Goal: Task Accomplishment & Management: Use online tool/utility

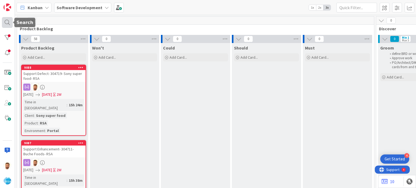
click at [6, 20] on div at bounding box center [7, 22] width 11 height 11
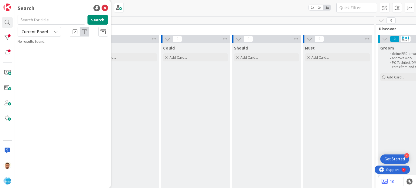
click at [50, 17] on input "text" at bounding box center [52, 20] width 68 height 10
type input "9088"
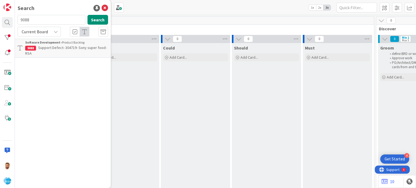
click at [61, 51] on p "Support Defect- 304719- Sony super food- RSA" at bounding box center [66, 50] width 83 height 11
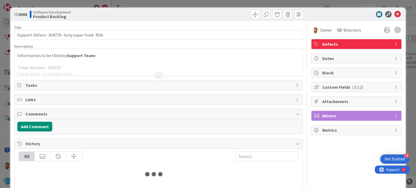
click at [246, 18] on div at bounding box center [231, 14] width 143 height 9
click at [246, 17] on div at bounding box center [231, 14] width 143 height 9
click at [251, 16] on span at bounding box center [255, 14] width 9 height 9
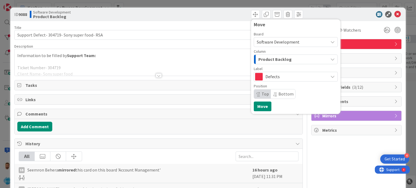
click at [260, 58] on span "Product Backlog" at bounding box center [274, 59] width 33 height 7
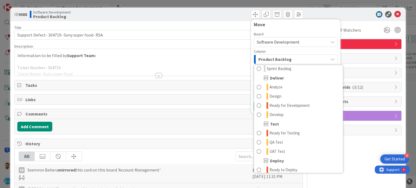
scroll to position [105, 0]
click at [297, 111] on link "Develop" at bounding box center [298, 114] width 89 height 9
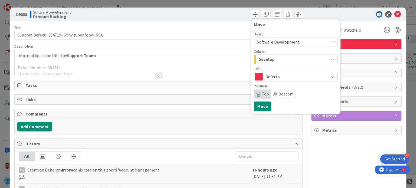
click at [268, 58] on span "Develop" at bounding box center [266, 59] width 16 height 7
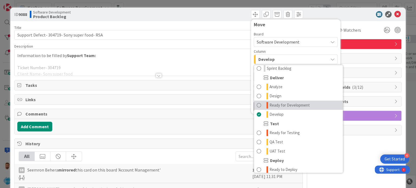
click at [284, 105] on span "Ready for Development" at bounding box center [289, 105] width 40 height 6
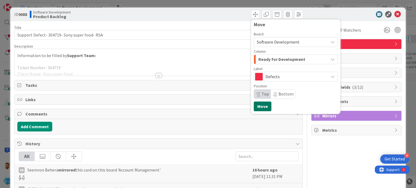
click at [254, 104] on button "Move" at bounding box center [263, 106] width 18 height 10
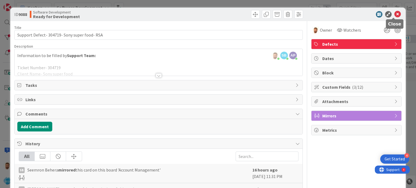
click at [395, 14] on icon at bounding box center [397, 14] width 6 height 6
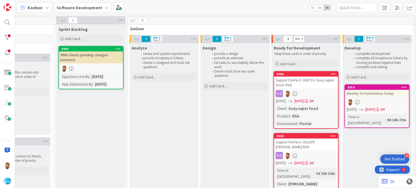
scroll to position [0, 496]
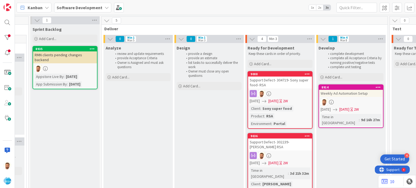
click at [265, 79] on div "Support Defect- 304719- Sony super food- RSA" at bounding box center [280, 83] width 64 height 12
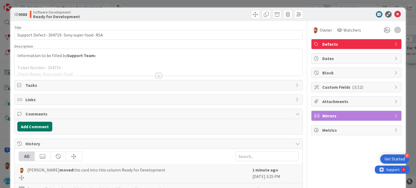
click at [51, 129] on button "Add Comment" at bounding box center [34, 127] width 35 height 10
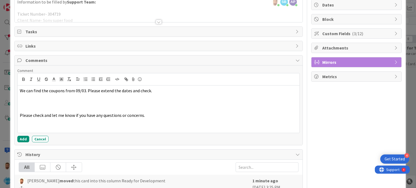
scroll to position [57, 0]
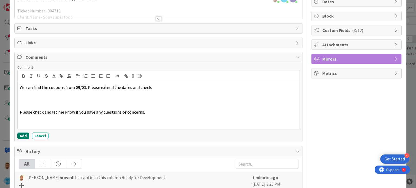
click at [26, 137] on button "Add" at bounding box center [23, 136] width 12 height 6
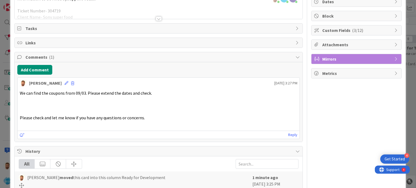
scroll to position [0, 0]
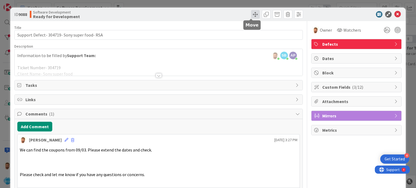
click at [251, 13] on span at bounding box center [255, 14] width 9 height 9
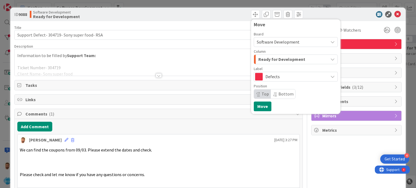
click at [268, 57] on span "Ready for Development" at bounding box center [281, 59] width 47 height 7
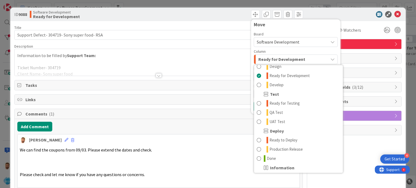
scroll to position [154, 0]
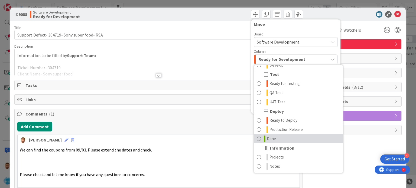
click at [254, 137] on link "Done" at bounding box center [298, 138] width 89 height 9
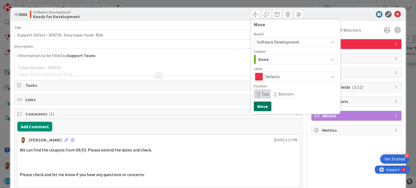
click at [259, 109] on button "Move" at bounding box center [263, 106] width 18 height 10
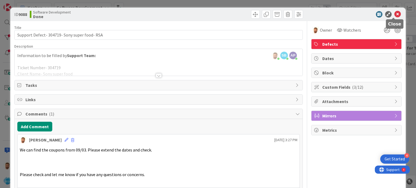
click at [394, 17] on icon at bounding box center [397, 14] width 6 height 6
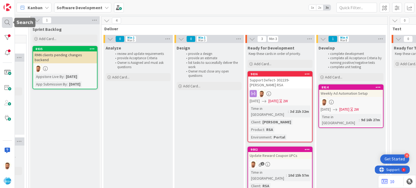
click at [9, 23] on div at bounding box center [7, 22] width 11 height 11
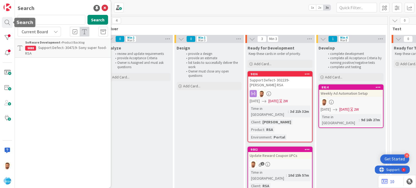
click at [54, 25] on div "9088 Search" at bounding box center [62, 21] width 97 height 12
click at [52, 20] on input "9088" at bounding box center [52, 20] width 68 height 10
type input "9087"
click at [58, 49] on span "Support Enhancement- 304711- Buche Foods- RSA" at bounding box center [62, 50] width 74 height 11
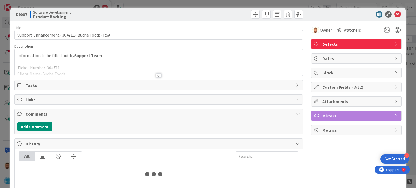
scroll to position [14, 0]
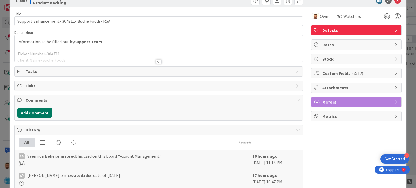
click at [38, 114] on button "Add Comment" at bounding box center [34, 113] width 35 height 10
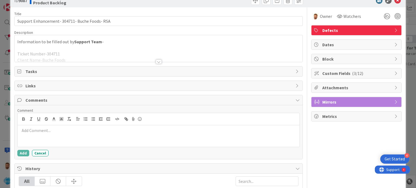
scroll to position [0, 0]
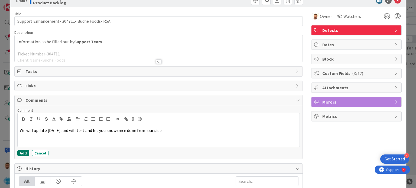
click at [22, 153] on button "Add" at bounding box center [23, 153] width 12 height 6
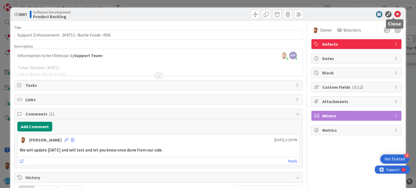
click at [394, 13] on icon at bounding box center [397, 14] width 6 height 6
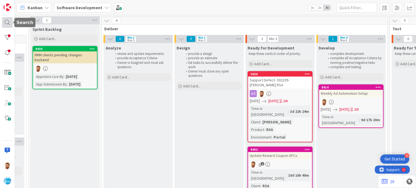
click at [8, 20] on div at bounding box center [7, 22] width 11 height 11
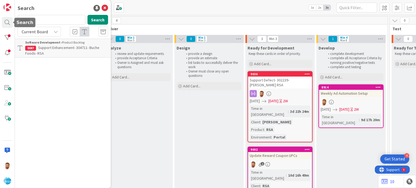
click at [42, 21] on input "9087" at bounding box center [52, 20] width 68 height 10
type input "9054"
click at [60, 41] on b "Software Development ›" at bounding box center [43, 42] width 37 height 4
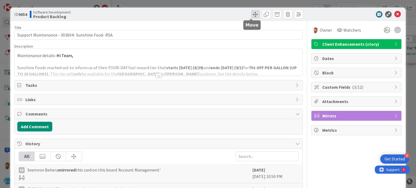
click at [251, 15] on span at bounding box center [255, 14] width 9 height 9
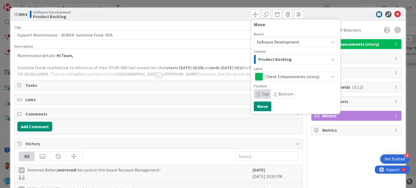
click at [264, 61] on span "Product Backlog" at bounding box center [274, 59] width 33 height 7
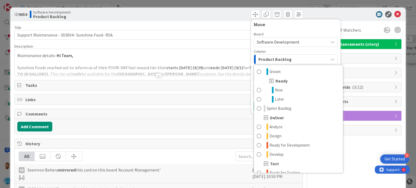
scroll to position [76, 0]
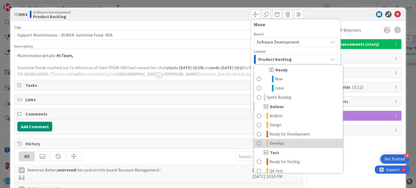
click at [275, 142] on span "Develop" at bounding box center [276, 143] width 14 height 6
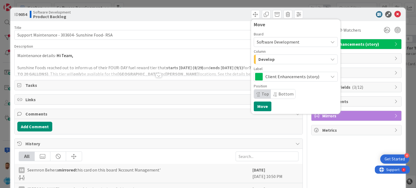
click at [258, 115] on span "Comments" at bounding box center [158, 114] width 267 height 6
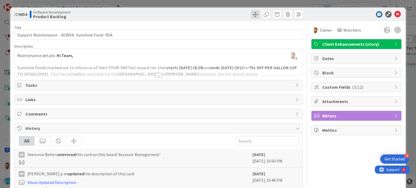
click at [251, 13] on span at bounding box center [255, 14] width 9 height 9
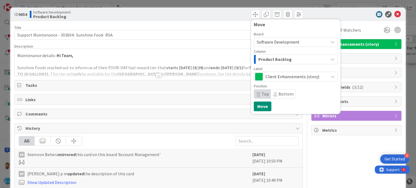
click at [268, 57] on span "Product Backlog" at bounding box center [274, 59] width 33 height 7
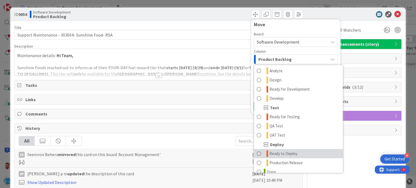
scroll to position [119, 0]
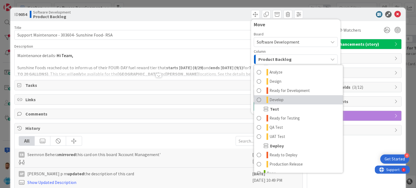
click at [273, 96] on link "Develop" at bounding box center [298, 99] width 89 height 9
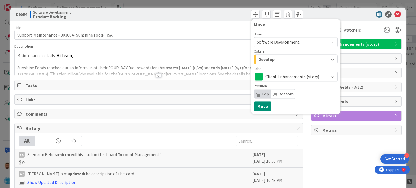
click at [298, 61] on div "Develop" at bounding box center [292, 59] width 71 height 9
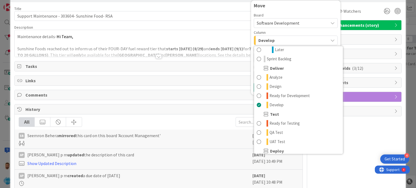
scroll to position [95, 0]
click at [283, 96] on span "Ready for Development" at bounding box center [289, 96] width 40 height 6
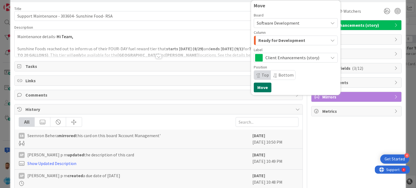
click at [260, 86] on button "Move" at bounding box center [263, 88] width 18 height 10
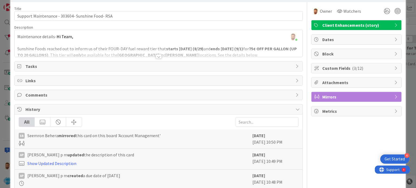
scroll to position [0, 0]
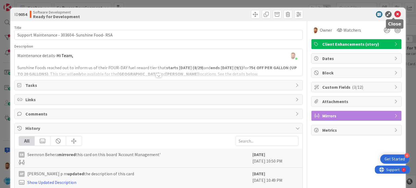
click at [394, 14] on icon at bounding box center [397, 14] width 6 height 6
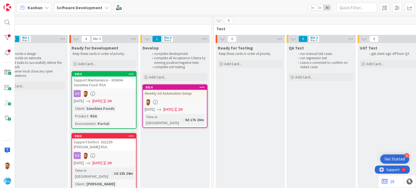
scroll to position [0, 616]
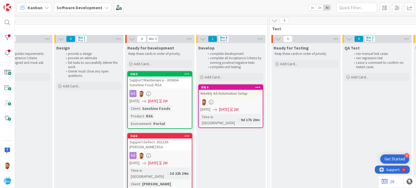
click at [165, 86] on div "Support Maintenance - 303604- Sunshine Food- RSA" at bounding box center [160, 83] width 64 height 12
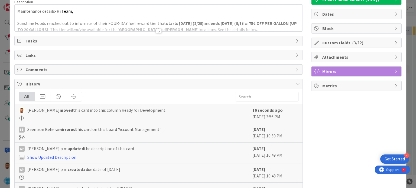
scroll to position [41, 0]
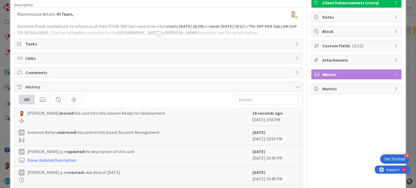
click at [41, 72] on span "Comments" at bounding box center [158, 72] width 267 height 6
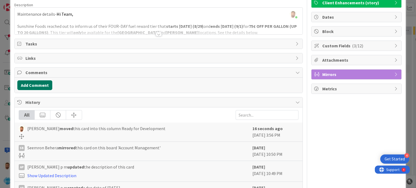
click at [37, 88] on button "Add Comment" at bounding box center [34, 85] width 35 height 10
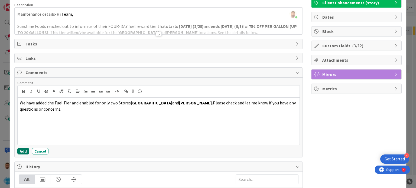
click at [21, 149] on button "Add" at bounding box center [23, 151] width 12 height 6
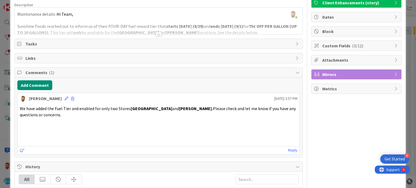
scroll to position [0, 0]
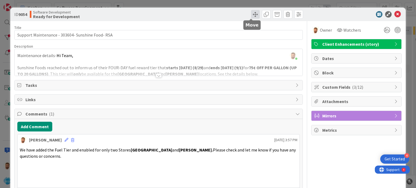
click at [251, 14] on span at bounding box center [255, 14] width 9 height 9
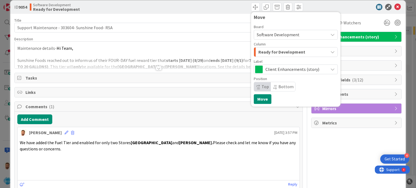
scroll to position [7, 0]
click at [269, 51] on span "Ready for Development" at bounding box center [281, 52] width 47 height 7
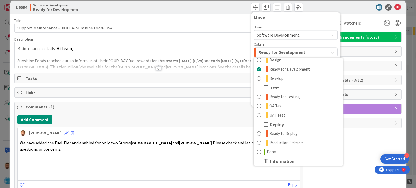
scroll to position [142, 0]
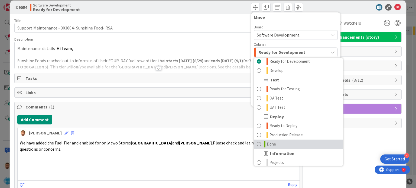
click at [257, 143] on span at bounding box center [259, 144] width 4 height 6
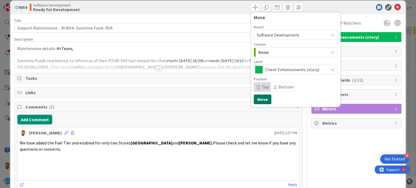
click at [255, 101] on button "Move" at bounding box center [263, 99] width 18 height 10
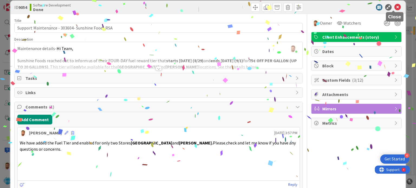
click at [392, 10] on div at bounding box center [393, 11] width 4 height 2
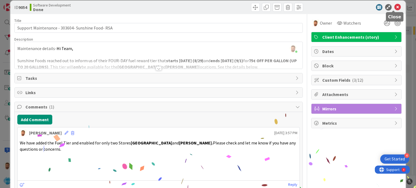
click at [395, 8] on icon at bounding box center [397, 7] width 6 height 6
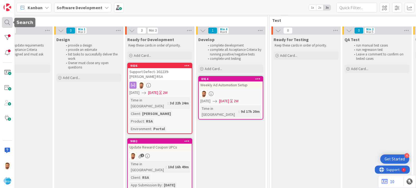
click at [5, 22] on div at bounding box center [7, 22] width 11 height 11
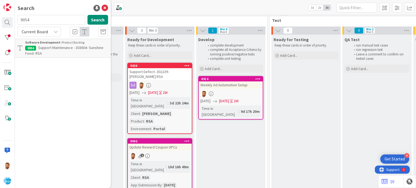
click at [39, 21] on input "9054" at bounding box center [52, 20] width 68 height 10
type input "9082"
click at [52, 41] on b "Software Development ›" at bounding box center [43, 42] width 37 height 4
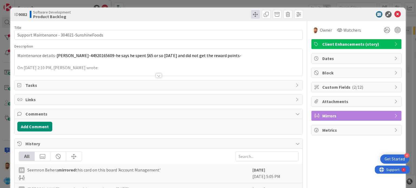
click at [251, 14] on span at bounding box center [255, 14] width 9 height 9
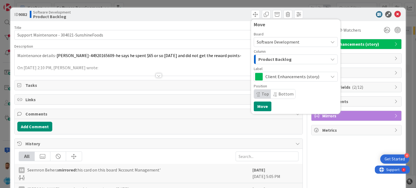
click at [268, 63] on span "Product Backlog" at bounding box center [274, 59] width 33 height 7
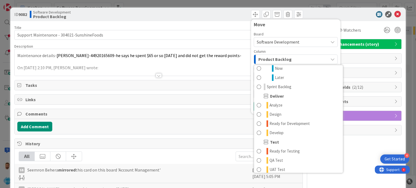
scroll to position [88, 0]
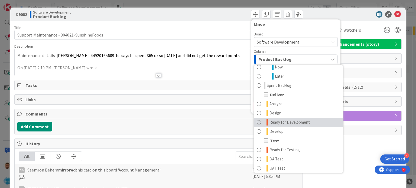
click at [304, 123] on span "Ready for Development" at bounding box center [289, 122] width 40 height 6
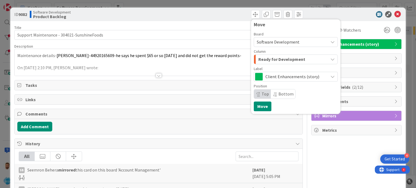
click at [261, 111] on div "Move Board Software Development Column Ready for Development Product Backlog Pr…" at bounding box center [295, 66] width 89 height 95
click at [260, 106] on button "Move" at bounding box center [263, 106] width 18 height 10
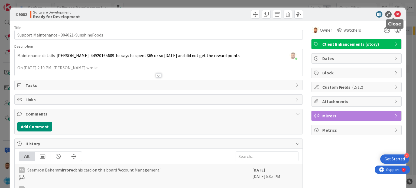
click at [394, 13] on icon at bounding box center [397, 14] width 6 height 6
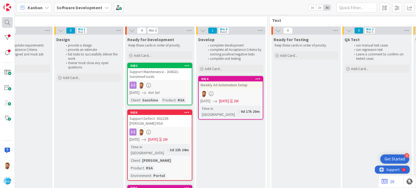
click at [8, 24] on div at bounding box center [7, 22] width 11 height 11
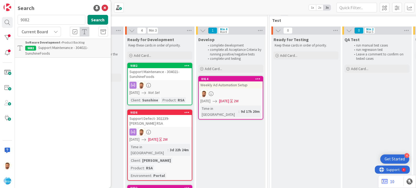
click at [25, 19] on input "9082" at bounding box center [52, 20] width 68 height 10
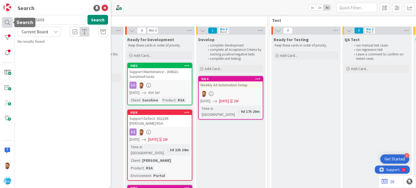
click at [8, 24] on div at bounding box center [7, 22] width 11 height 11
click at [43, 18] on input "44920165609" at bounding box center [52, 20] width 68 height 10
type input "9082"
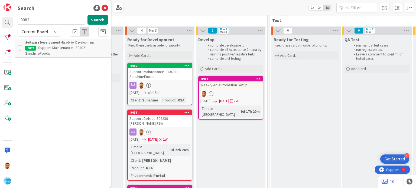
click at [61, 51] on p "Support Maintenance - 304021-SunshineFoods" at bounding box center [66, 50] width 83 height 11
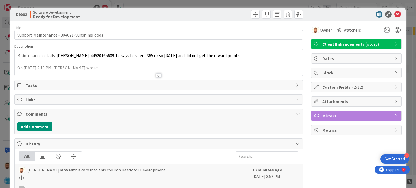
scroll to position [10, 0]
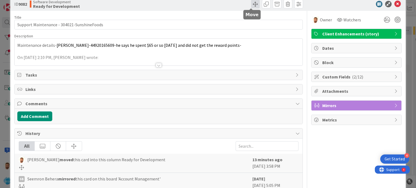
click at [251, 5] on span at bounding box center [255, 4] width 9 height 9
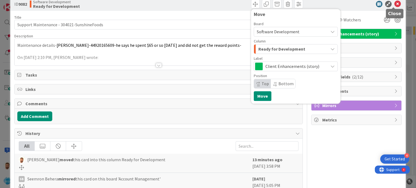
click at [394, 4] on icon at bounding box center [397, 4] width 6 height 6
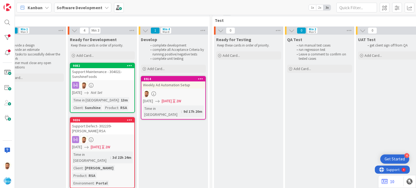
scroll to position [8, 671]
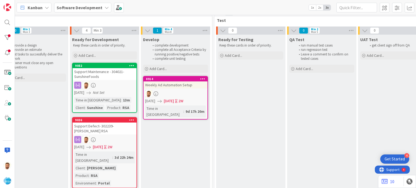
click at [117, 77] on div "Support Maintenance - 304021-SunshineFoods" at bounding box center [105, 74] width 64 height 12
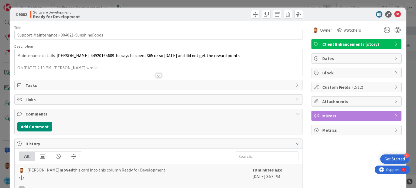
scroll to position [30, 0]
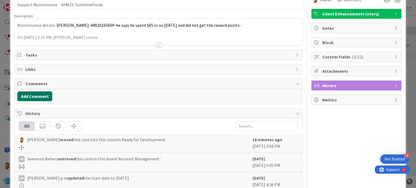
click at [34, 100] on button "Add Comment" at bounding box center [34, 96] width 35 height 10
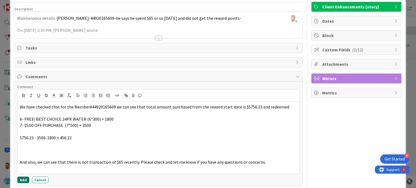
scroll to position [38, 0]
click at [25, 174] on div "Comment We have checked that for the Member#44920165609 we can see that total a…" at bounding box center [158, 133] width 282 height 99
click at [24, 177] on button "Add" at bounding box center [23, 179] width 12 height 6
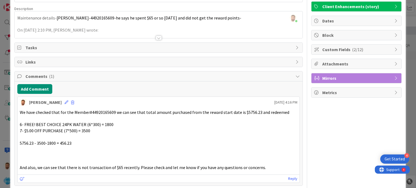
scroll to position [0, 0]
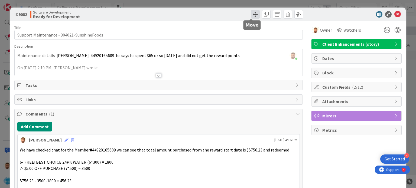
click at [251, 13] on span at bounding box center [255, 14] width 9 height 9
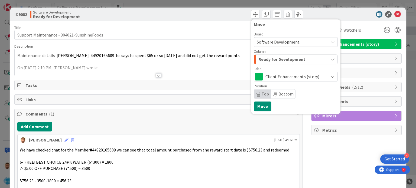
click at [270, 58] on span "Ready for Development" at bounding box center [281, 59] width 47 height 7
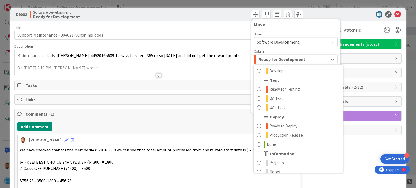
scroll to position [149, 0]
click at [267, 144] on span "Done" at bounding box center [271, 144] width 9 height 6
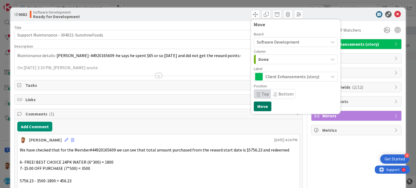
click at [255, 107] on button "Move" at bounding box center [263, 106] width 18 height 10
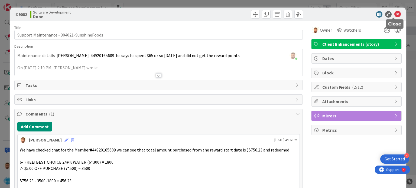
click at [398, 15] on div "ID 9082 Software Development Done Move Move" at bounding box center [207, 15] width 395 height 14
click at [394, 15] on icon at bounding box center [397, 14] width 6 height 6
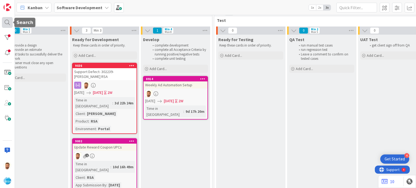
click at [4, 20] on div at bounding box center [7, 22] width 11 height 11
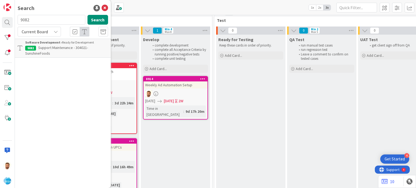
click at [35, 24] on input "9082" at bounding box center [52, 20] width 68 height 10
click at [48, 45] on div "Search 9078 Search Current Board No results found." at bounding box center [63, 94] width 96 height 188
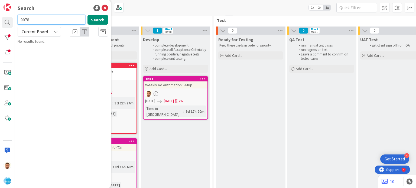
click at [41, 21] on input "9078" at bounding box center [52, 20] width 68 height 10
type input "9076"
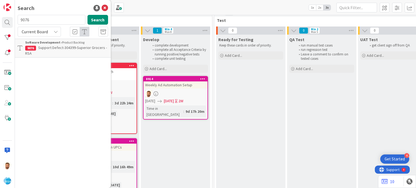
click at [61, 44] on div "Software Development › Product Backlog" at bounding box center [66, 42] width 83 height 5
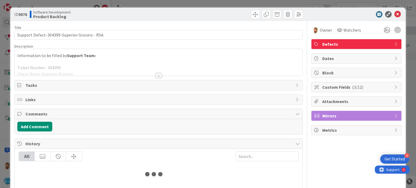
click at [149, 71] on div at bounding box center [158, 69] width 287 height 14
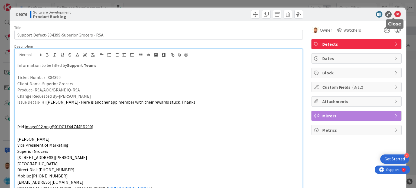
click at [394, 12] on icon at bounding box center [397, 14] width 6 height 6
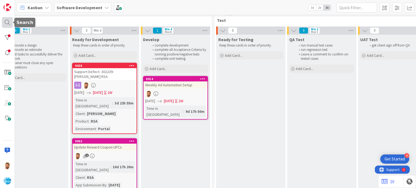
click at [7, 22] on div at bounding box center [7, 22] width 11 height 11
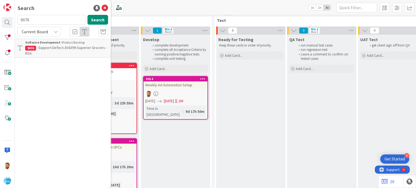
click at [40, 21] on input "9076" at bounding box center [52, 20] width 68 height 10
type input "9078"
click at [56, 48] on span "Support Defect- #304430- Superior Grocers- RSA" at bounding box center [59, 50] width 69 height 11
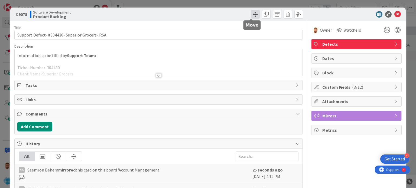
click at [251, 15] on span at bounding box center [255, 14] width 9 height 9
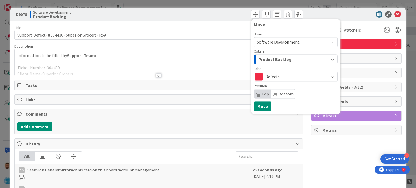
click at [261, 59] on span "Product Backlog" at bounding box center [274, 59] width 33 height 7
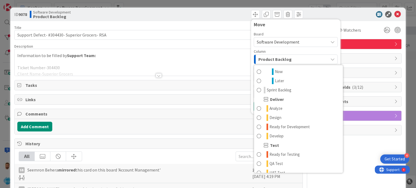
scroll to position [85, 0]
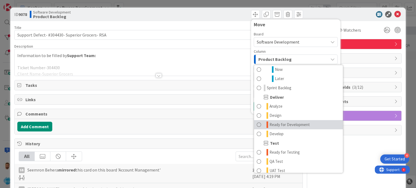
click at [278, 126] on span "Ready for Development" at bounding box center [289, 124] width 40 height 6
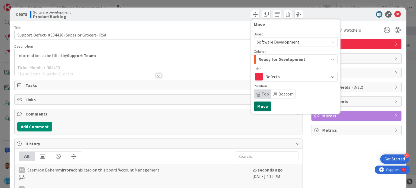
click at [260, 108] on button "Move" at bounding box center [263, 106] width 18 height 10
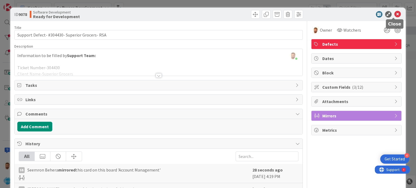
click at [394, 12] on icon at bounding box center [397, 14] width 6 height 6
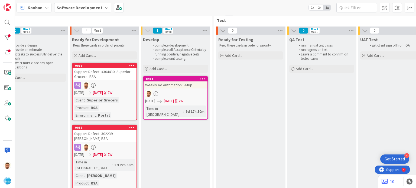
scroll to position [0, 671]
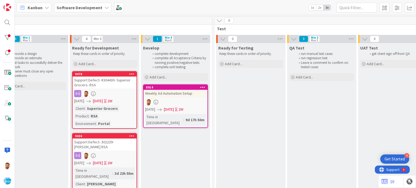
click at [101, 83] on div "Support Defect- #304430- Superior Grocers- RSA" at bounding box center [105, 83] width 64 height 12
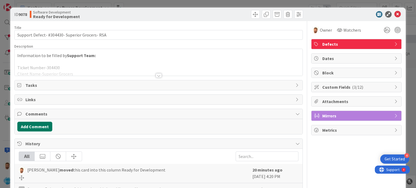
click at [43, 124] on button "Add Comment" at bounding box center [34, 127] width 35 height 10
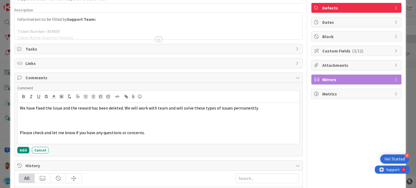
scroll to position [37, 0]
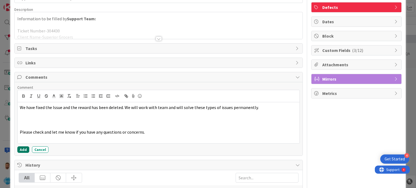
click at [25, 150] on button "Add" at bounding box center [23, 149] width 12 height 6
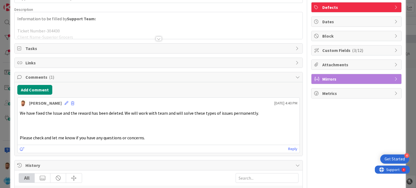
scroll to position [0, 0]
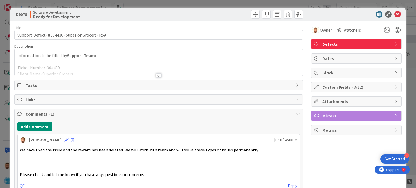
click at [247, 19] on div "ID 9078 Software Development Ready for Development" at bounding box center [207, 15] width 395 height 14
click at [252, 12] on span at bounding box center [255, 14] width 9 height 9
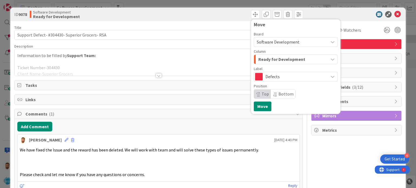
click at [258, 58] on span "Ready for Development" at bounding box center [281, 59] width 47 height 7
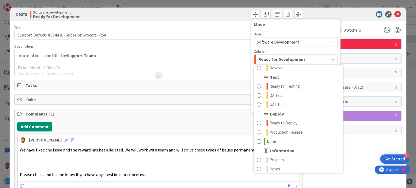
scroll to position [152, 0]
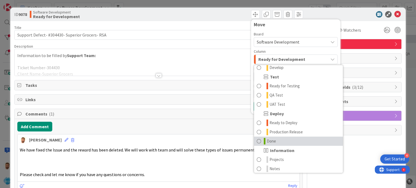
click at [267, 142] on span "Done" at bounding box center [271, 141] width 9 height 6
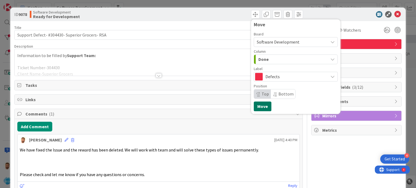
click at [262, 102] on button "Move" at bounding box center [263, 106] width 18 height 10
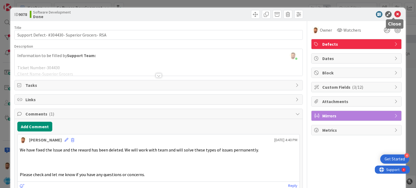
click at [394, 13] on icon at bounding box center [397, 14] width 6 height 6
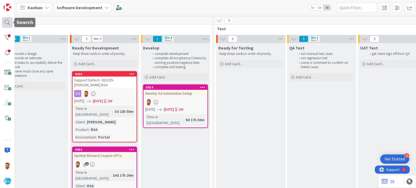
click at [5, 24] on div at bounding box center [7, 22] width 11 height 11
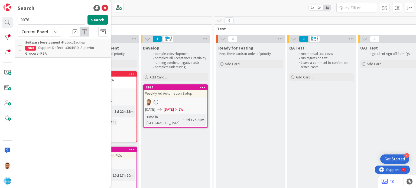
type input "9076"
click at [57, 54] on p "Support Defect-304399-Superior Grocers - RSA" at bounding box center [66, 50] width 83 height 11
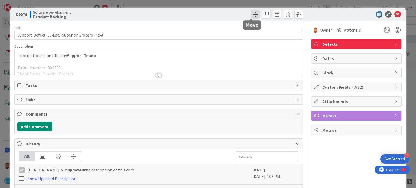
click at [251, 15] on span at bounding box center [255, 14] width 9 height 9
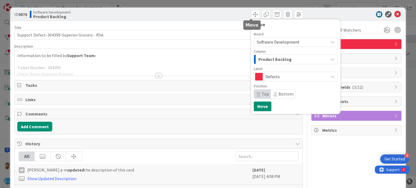
click at [262, 59] on span "Product Backlog" at bounding box center [274, 59] width 33 height 7
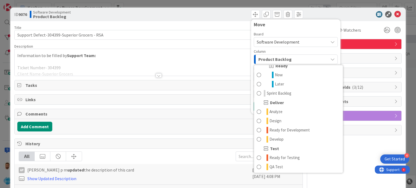
scroll to position [80, 0]
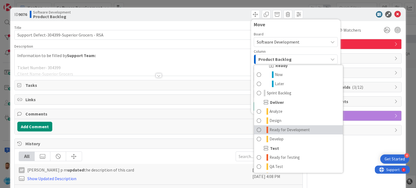
click at [289, 131] on span "Ready for Development" at bounding box center [289, 130] width 40 height 6
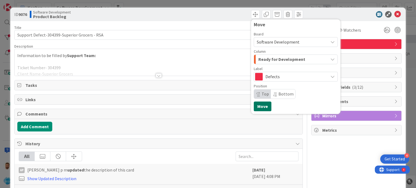
click at [260, 104] on button "Move" at bounding box center [263, 106] width 18 height 10
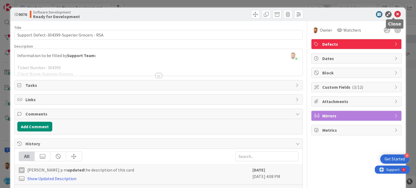
click at [394, 14] on icon at bounding box center [397, 14] width 6 height 6
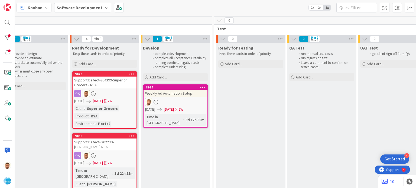
click at [96, 84] on div "Support Defect-304399-Superior Grocers - RSA" at bounding box center [105, 83] width 64 height 12
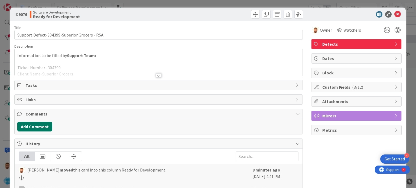
click at [46, 126] on button "Add Comment" at bounding box center [34, 127] width 35 height 10
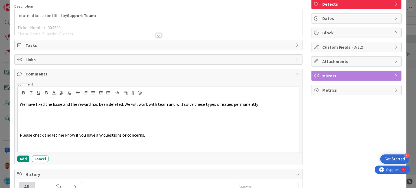
scroll to position [41, 0]
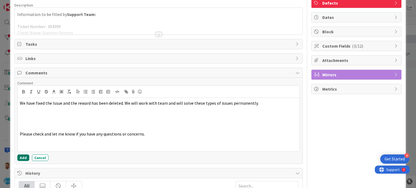
click at [23, 160] on button "Add" at bounding box center [23, 158] width 12 height 6
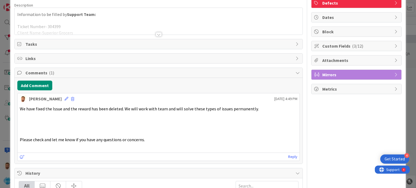
scroll to position [0, 0]
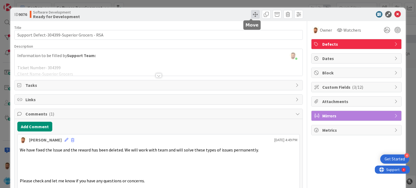
click at [251, 17] on span at bounding box center [255, 14] width 9 height 9
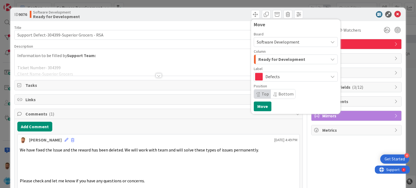
click at [266, 61] on span "Ready for Development" at bounding box center [281, 59] width 47 height 7
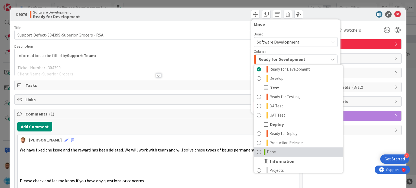
scroll to position [135, 0]
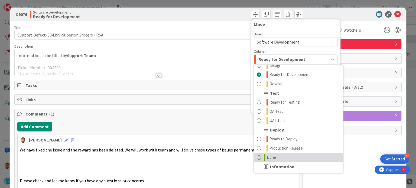
click at [268, 153] on link "Done" at bounding box center [298, 157] width 89 height 9
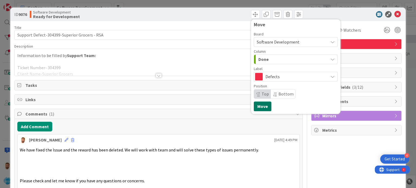
click at [260, 109] on button "Move" at bounding box center [263, 106] width 18 height 10
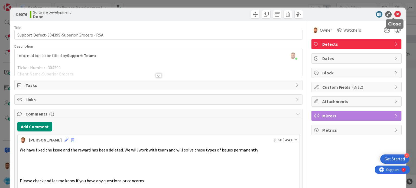
click at [394, 14] on icon at bounding box center [397, 14] width 6 height 6
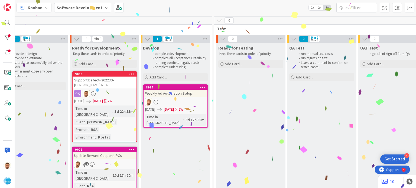
click at [111, 78] on div "Support Defect- 302239- [PERSON_NAME] RSA" at bounding box center [105, 83] width 64 height 12
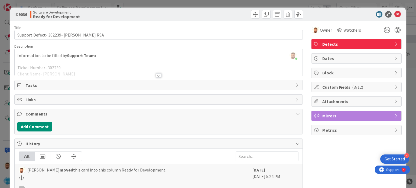
click at [156, 76] on div at bounding box center [159, 75] width 6 height 4
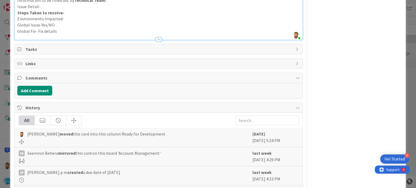
scroll to position [1492, 0]
click at [44, 91] on button "Add Comment" at bounding box center [34, 91] width 35 height 10
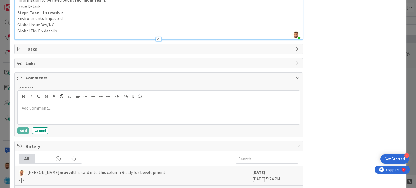
click at [45, 114] on div at bounding box center [158, 114] width 281 height 22
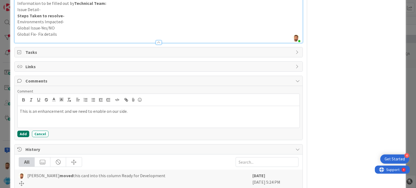
click at [27, 131] on button "Add" at bounding box center [23, 134] width 12 height 6
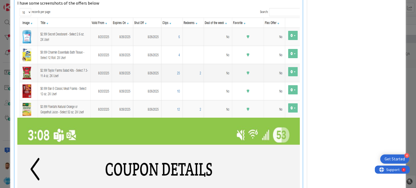
scroll to position [0, 0]
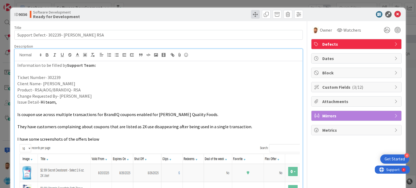
click at [251, 15] on span at bounding box center [255, 14] width 9 height 9
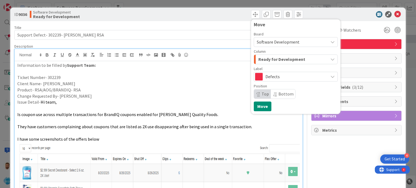
click at [264, 63] on span "Ready for Development" at bounding box center [281, 59] width 47 height 7
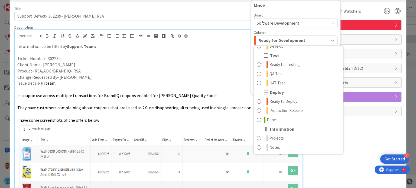
scroll to position [19, 0]
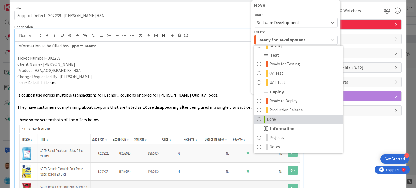
click at [281, 118] on link "Done" at bounding box center [298, 119] width 89 height 9
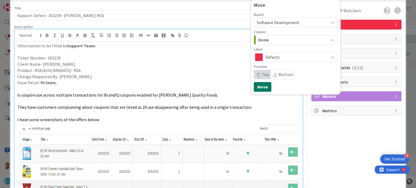
click at [258, 89] on button "Move" at bounding box center [263, 87] width 18 height 10
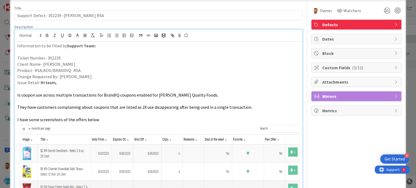
scroll to position [0, 0]
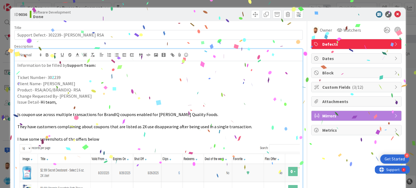
click at [393, 18] on div "ID 9036 Software Development Done Move Move" at bounding box center [207, 15] width 395 height 14
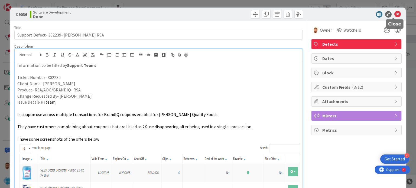
click at [394, 14] on icon at bounding box center [397, 14] width 6 height 6
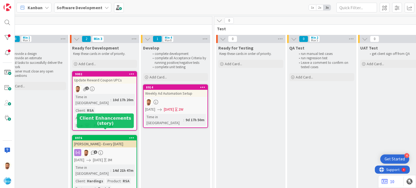
click at [110, 136] on div "8976" at bounding box center [105, 138] width 61 height 4
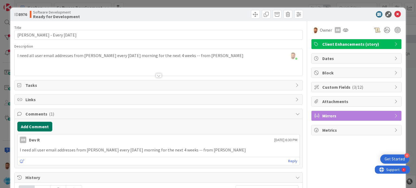
click at [44, 128] on button "Add Comment" at bounding box center [34, 127] width 35 height 10
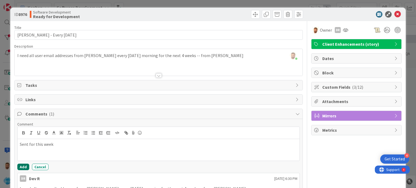
click at [26, 168] on button "Add" at bounding box center [23, 167] width 12 height 6
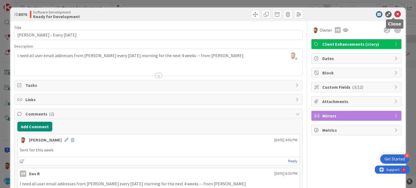
click at [394, 15] on icon at bounding box center [397, 14] width 6 height 6
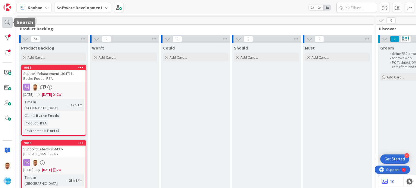
click at [5, 22] on div at bounding box center [7, 22] width 11 height 11
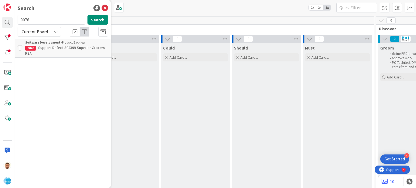
click at [33, 18] on input "9076" at bounding box center [52, 20] width 68 height 10
type input "9075"
click at [49, 48] on span "Support Defect- #304022- Superior Grocers - RSA" at bounding box center [59, 50] width 69 height 11
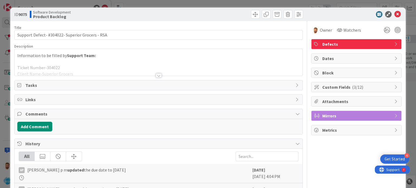
click at [247, 19] on div "ID 9075 Software Development Product Backlog" at bounding box center [207, 15] width 395 height 14
click at [251, 16] on span at bounding box center [255, 14] width 9 height 9
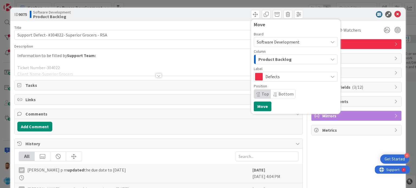
click at [264, 59] on span "Product Backlog" at bounding box center [274, 59] width 33 height 7
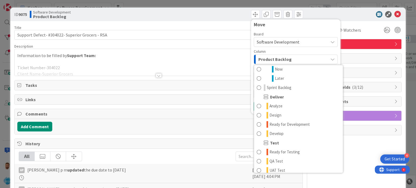
scroll to position [86, 0]
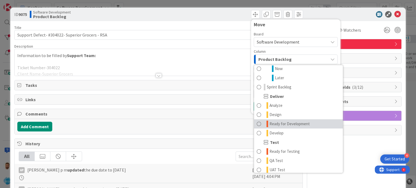
click at [298, 120] on link "Ready for Development" at bounding box center [298, 123] width 89 height 9
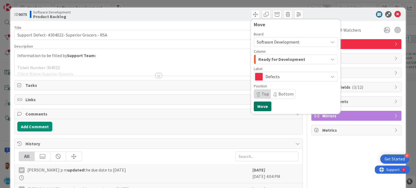
click at [254, 105] on button "Move" at bounding box center [263, 106] width 18 height 10
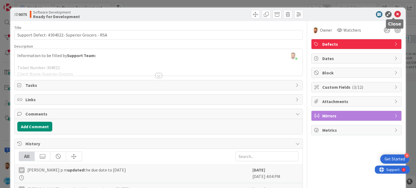
click at [395, 13] on icon at bounding box center [397, 14] width 6 height 6
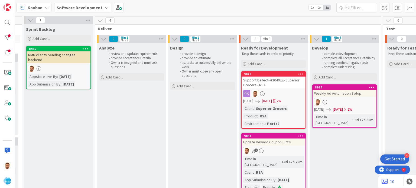
scroll to position [0, 510]
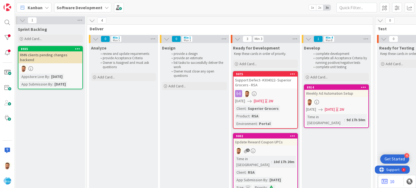
click at [260, 81] on div "Support Defect- #304022- Superior Grocers - RSA" at bounding box center [265, 83] width 64 height 12
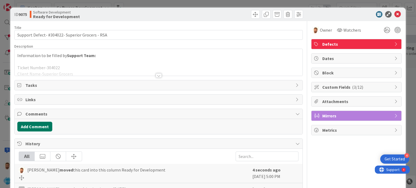
click at [41, 127] on button "Add Comment" at bounding box center [34, 127] width 35 height 10
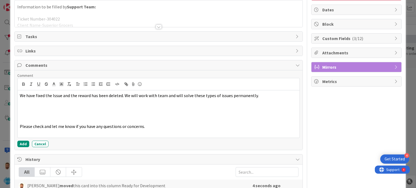
scroll to position [49, 0]
click at [21, 141] on button "Add" at bounding box center [23, 144] width 12 height 6
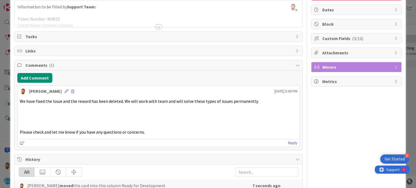
scroll to position [0, 0]
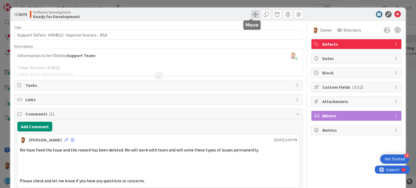
click at [251, 14] on span at bounding box center [255, 14] width 9 height 9
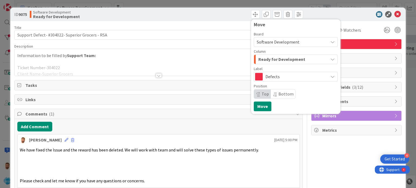
click at [268, 61] on span "Ready for Development" at bounding box center [281, 59] width 47 height 7
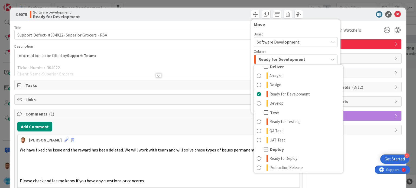
scroll to position [139, 0]
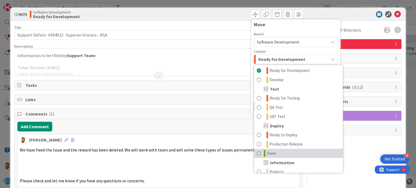
click at [275, 150] on link "Done" at bounding box center [298, 153] width 89 height 9
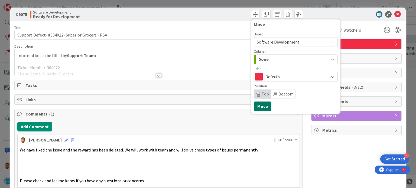
click at [262, 105] on button "Move" at bounding box center [263, 106] width 18 height 10
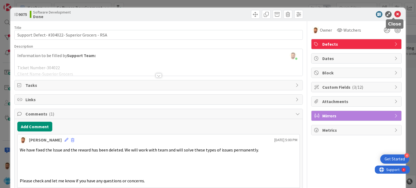
click at [394, 14] on icon at bounding box center [397, 14] width 6 height 6
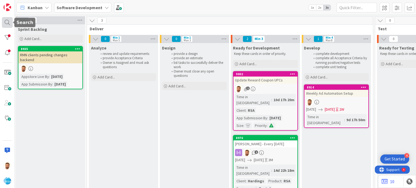
click at [5, 22] on div at bounding box center [7, 22] width 11 height 11
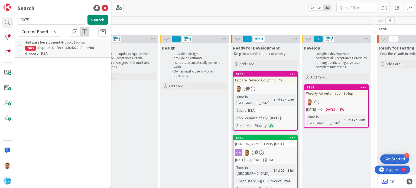
click at [48, 17] on input "9075" at bounding box center [52, 20] width 68 height 10
type input "9073"
click at [47, 49] on span "Support Maintenance - 304309- WM Grocery-RSA" at bounding box center [59, 50] width 69 height 11
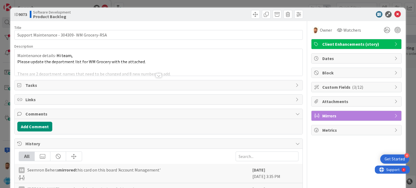
click at [246, 12] on div at bounding box center [231, 14] width 143 height 9
click at [245, 9] on div "ID 9073 Software Development Product Backlog" at bounding box center [207, 15] width 395 height 14
click at [251, 12] on span at bounding box center [255, 14] width 9 height 9
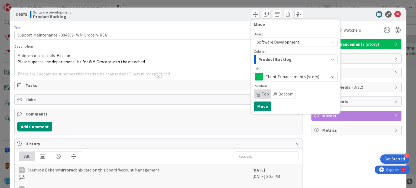
click at [264, 56] on span "Product Backlog" at bounding box center [274, 59] width 33 height 7
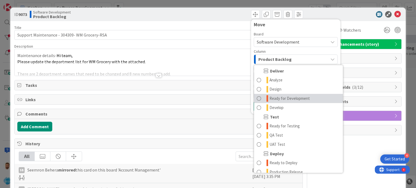
scroll to position [111, 0]
click at [285, 99] on span "Ready for Development" at bounding box center [289, 98] width 40 height 6
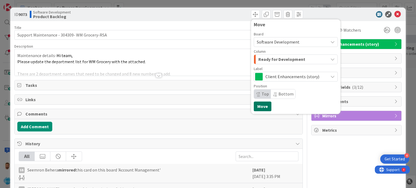
click at [260, 104] on button "Move" at bounding box center [263, 106] width 18 height 10
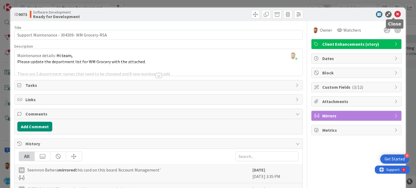
click at [394, 13] on icon at bounding box center [397, 14] width 6 height 6
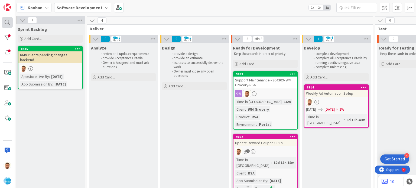
click at [7, 22] on div at bounding box center [7, 22] width 11 height 11
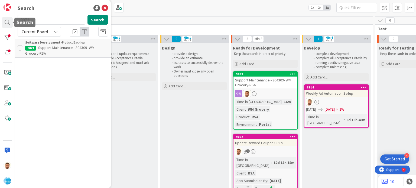
click at [37, 16] on input "9073" at bounding box center [52, 20] width 68 height 10
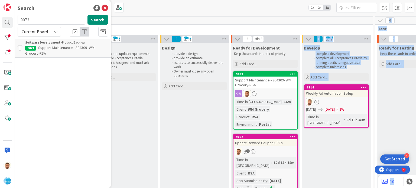
click at [250, 84] on div "Support Maintenance - 304309- WM Grocery-RSA" at bounding box center [265, 83] width 64 height 12
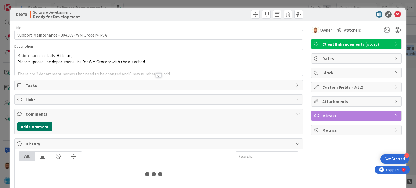
click at [49, 128] on button "Add Comment" at bounding box center [34, 127] width 35 height 10
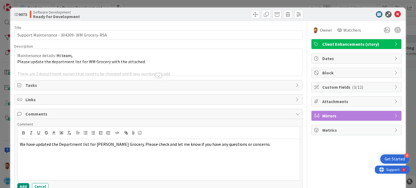
scroll to position [29, 0]
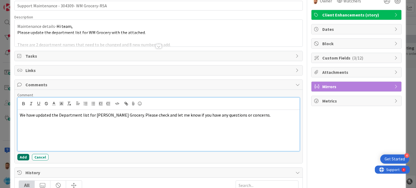
click at [20, 154] on button "Add" at bounding box center [23, 157] width 12 height 6
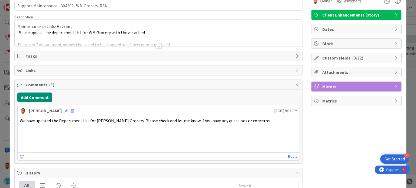
scroll to position [0, 0]
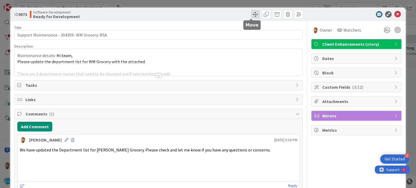
click at [251, 17] on span at bounding box center [255, 14] width 9 height 9
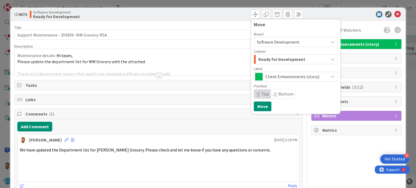
click at [266, 60] on span "Ready for Development" at bounding box center [281, 59] width 47 height 7
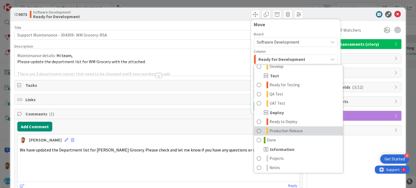
scroll to position [153, 0]
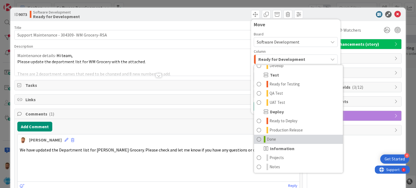
click at [272, 137] on link "Done" at bounding box center [298, 139] width 89 height 9
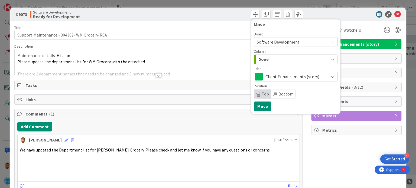
click at [264, 101] on div "Move Board Software Development Column Done Product Backlog Product Backlog Won…" at bounding box center [296, 66] width 84 height 89
click at [261, 105] on button "Move" at bounding box center [263, 106] width 18 height 10
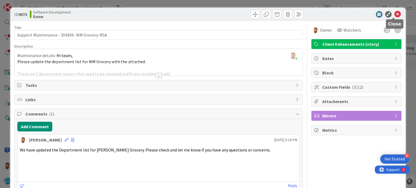
click at [394, 13] on icon at bounding box center [397, 14] width 6 height 6
